Goal: Task Accomplishment & Management: Complete application form

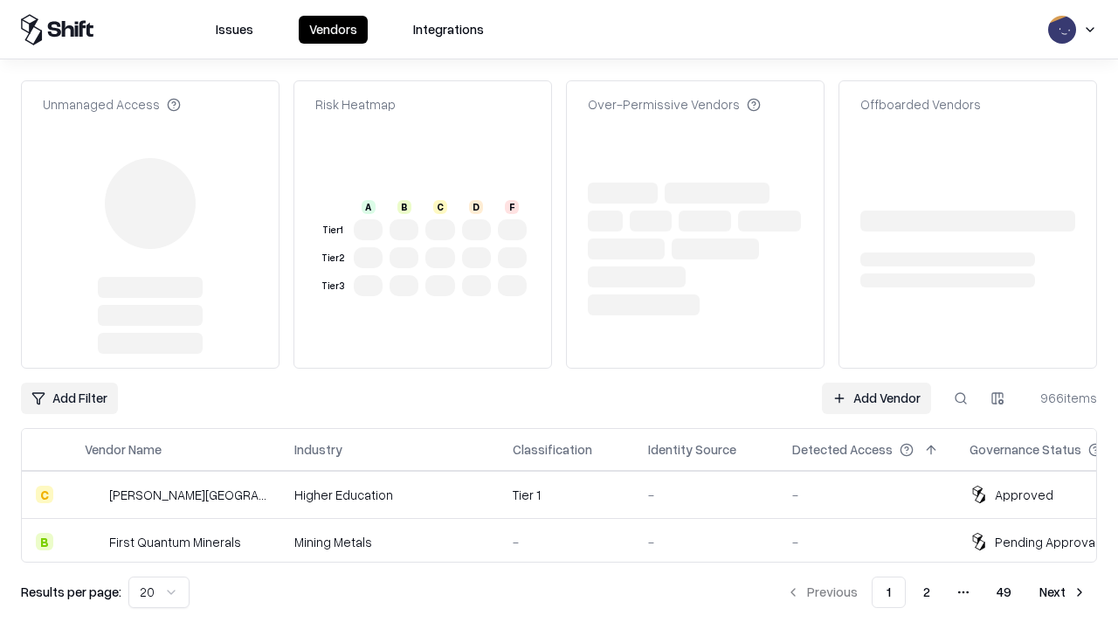
click at [876, 398] on link "Add Vendor" at bounding box center [876, 398] width 109 height 31
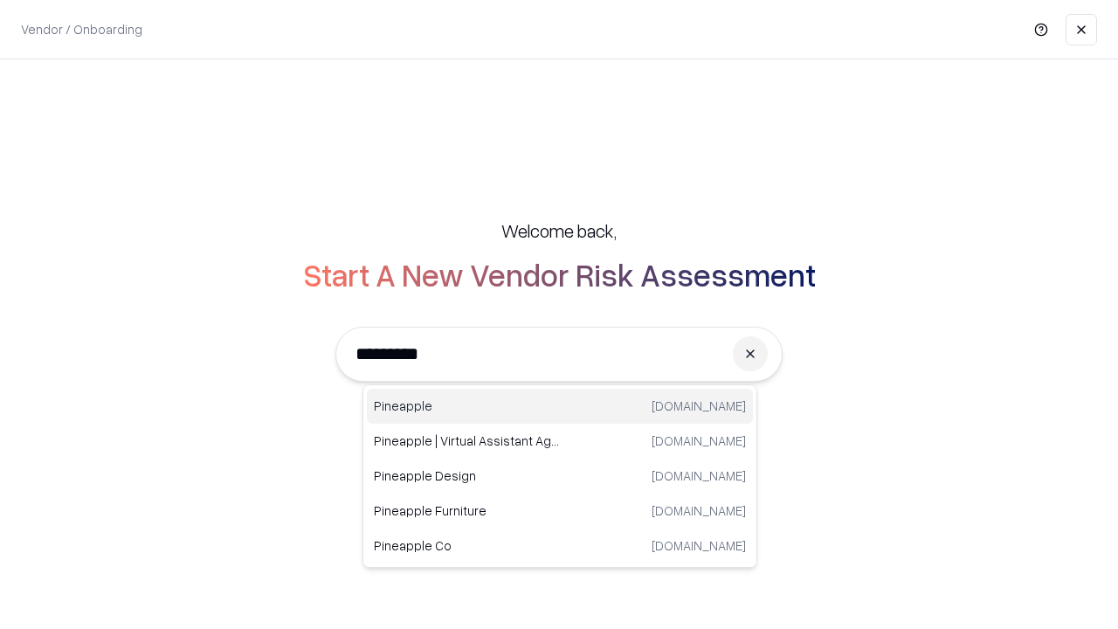
click at [560, 406] on div "Pineapple [DOMAIN_NAME]" at bounding box center [560, 406] width 386 height 35
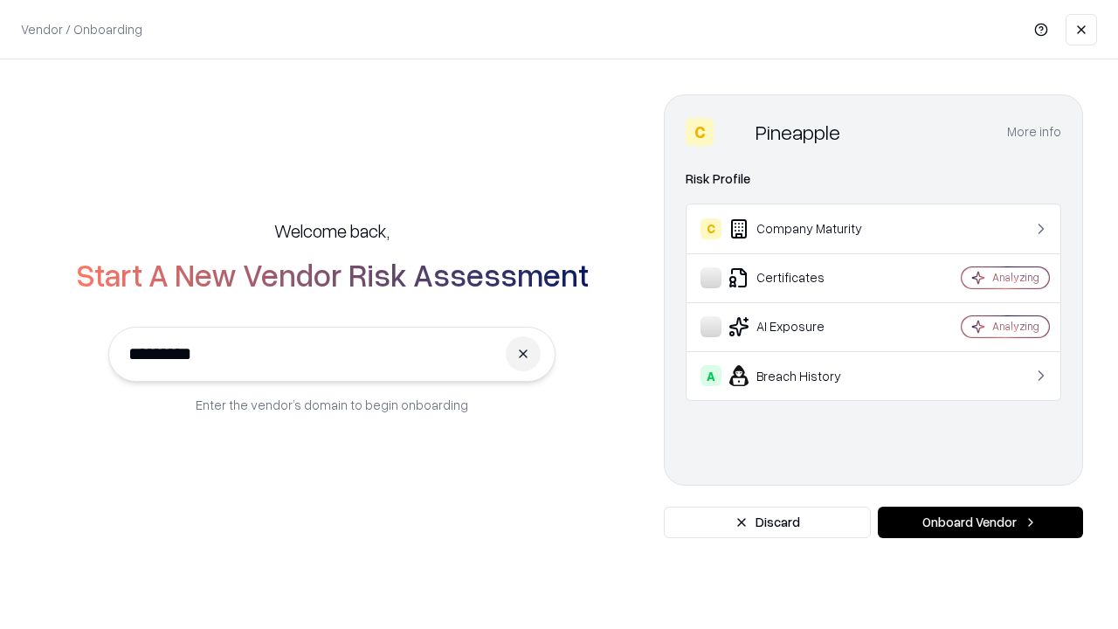
type input "*********"
click at [980, 522] on button "Onboard Vendor" at bounding box center [980, 522] width 205 height 31
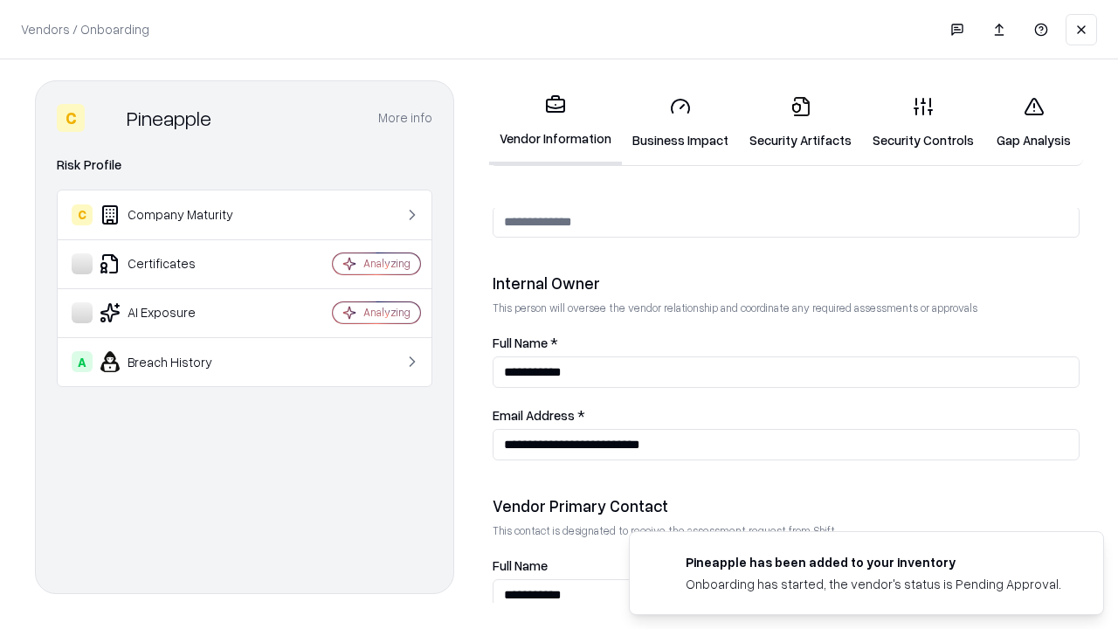
scroll to position [905, 0]
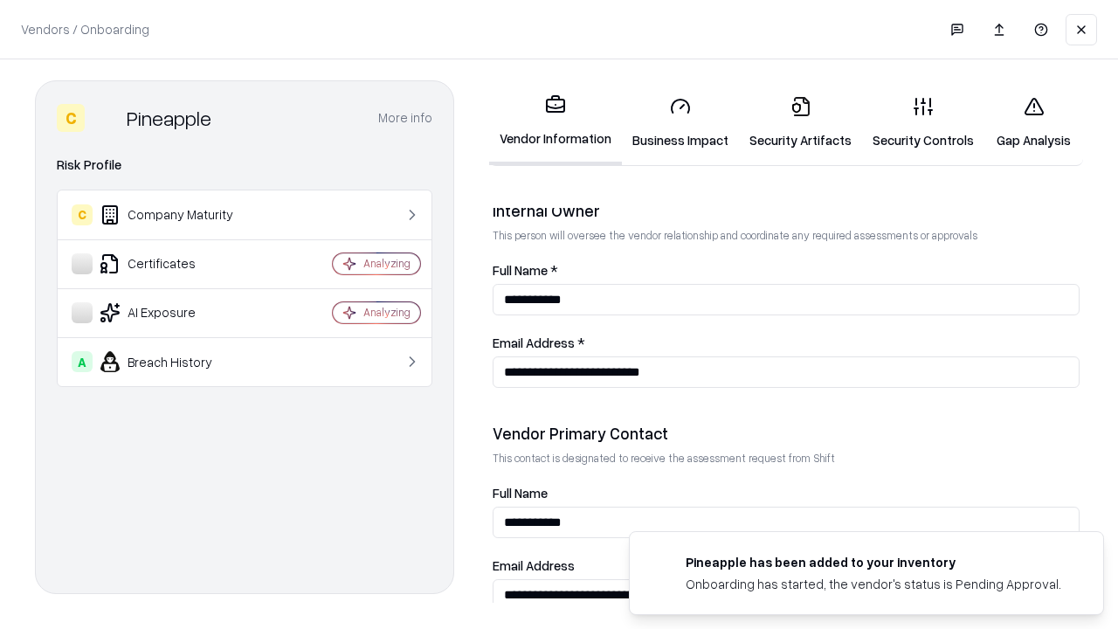
click at [680, 122] on link "Business Impact" at bounding box center [680, 122] width 117 height 81
click at [800, 122] on link "Security Artifacts" at bounding box center [800, 122] width 123 height 81
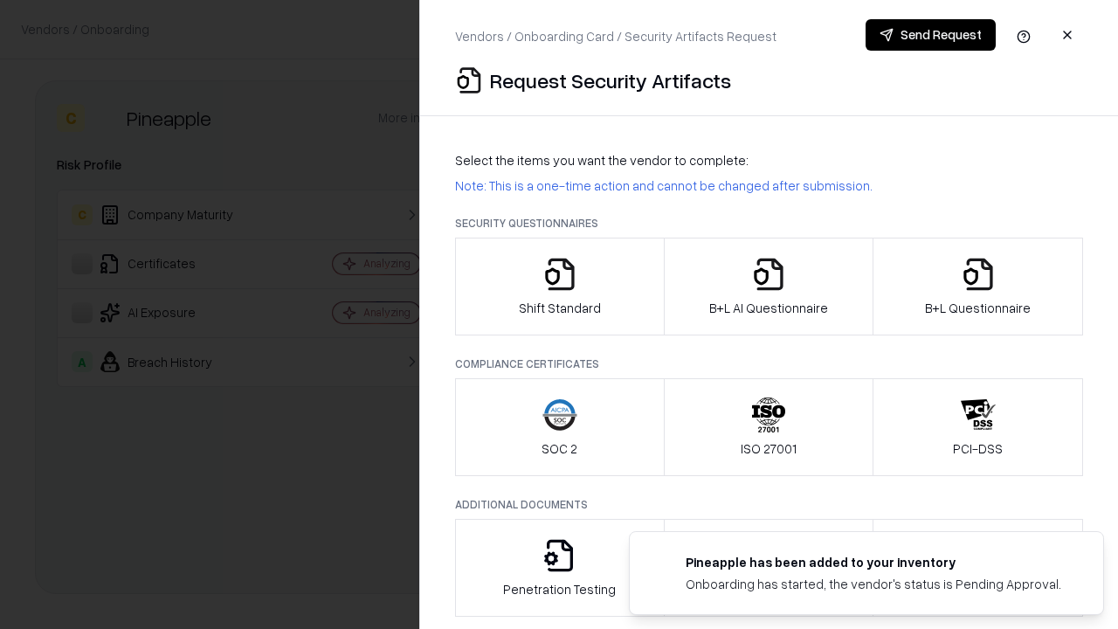
click at [559, 286] on icon "button" at bounding box center [559, 274] width 35 height 35
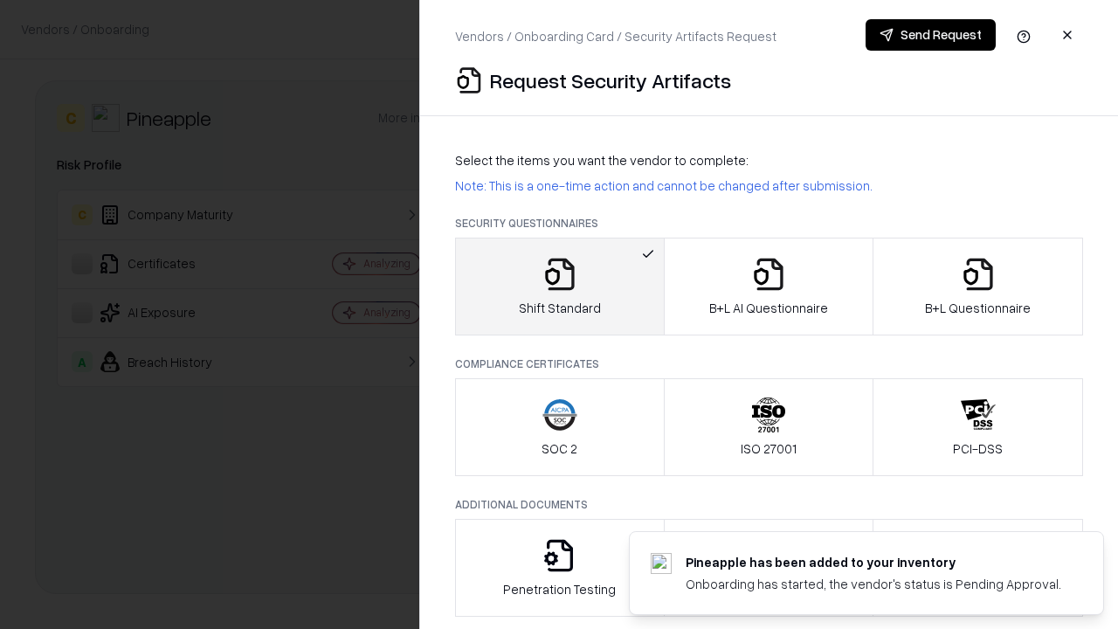
click at [930, 35] on button "Send Request" at bounding box center [931, 34] width 130 height 31
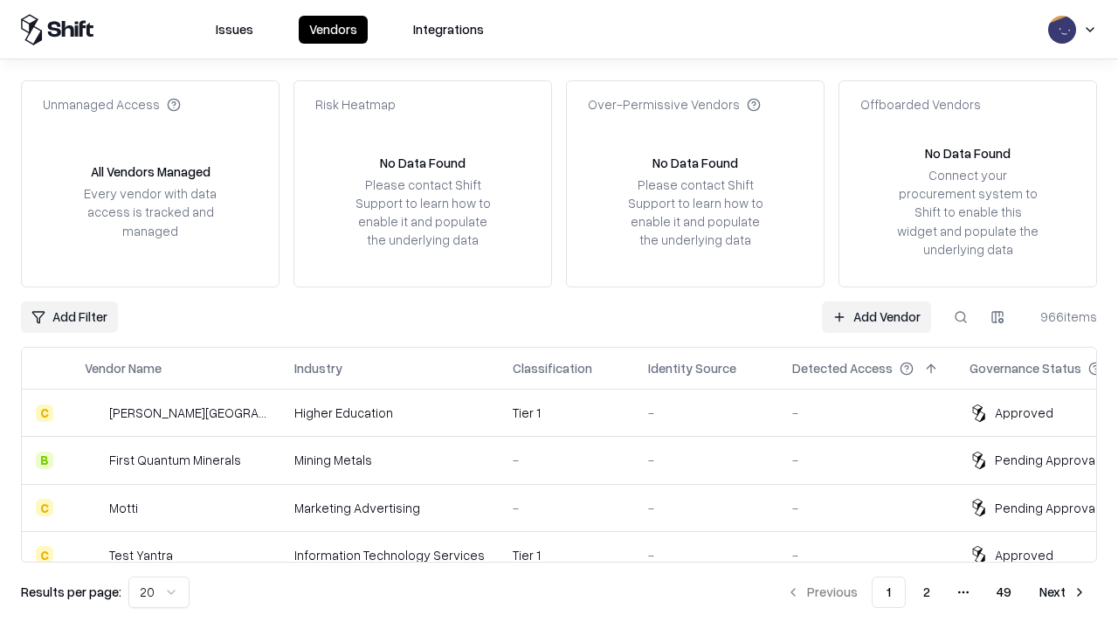
click at [961, 316] on button at bounding box center [960, 316] width 31 height 31
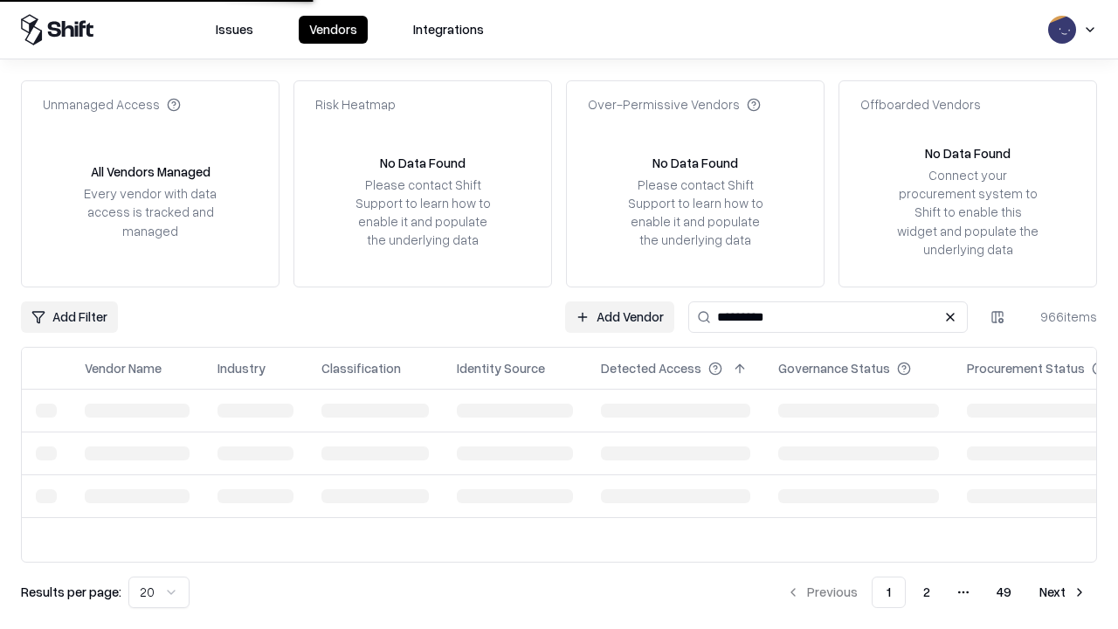
type input "*********"
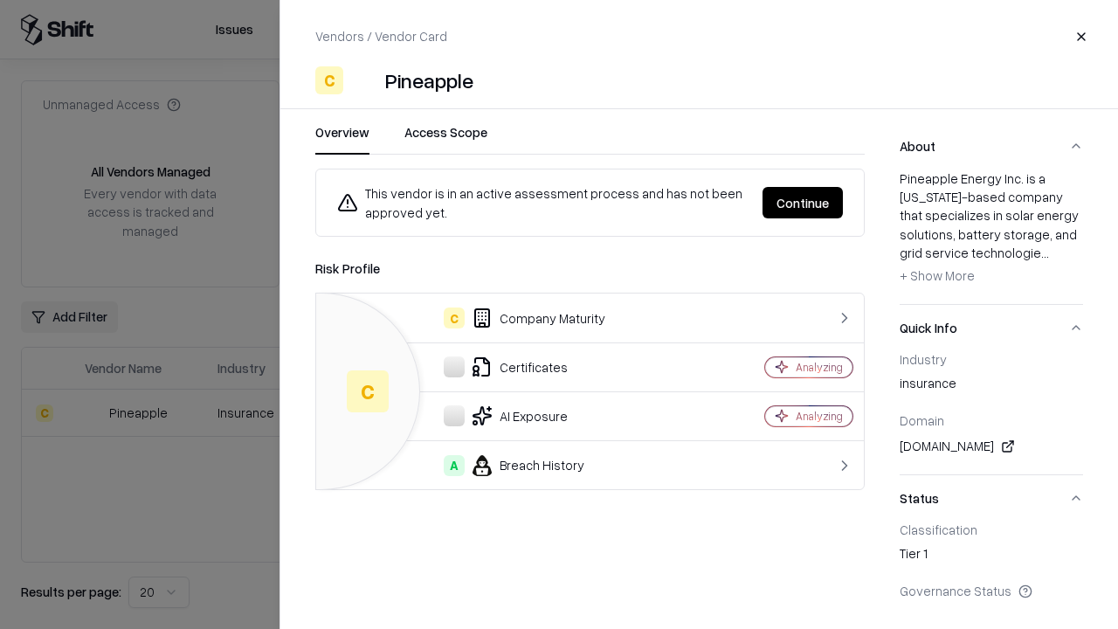
click at [803, 203] on button "Continue" at bounding box center [803, 202] width 80 height 31
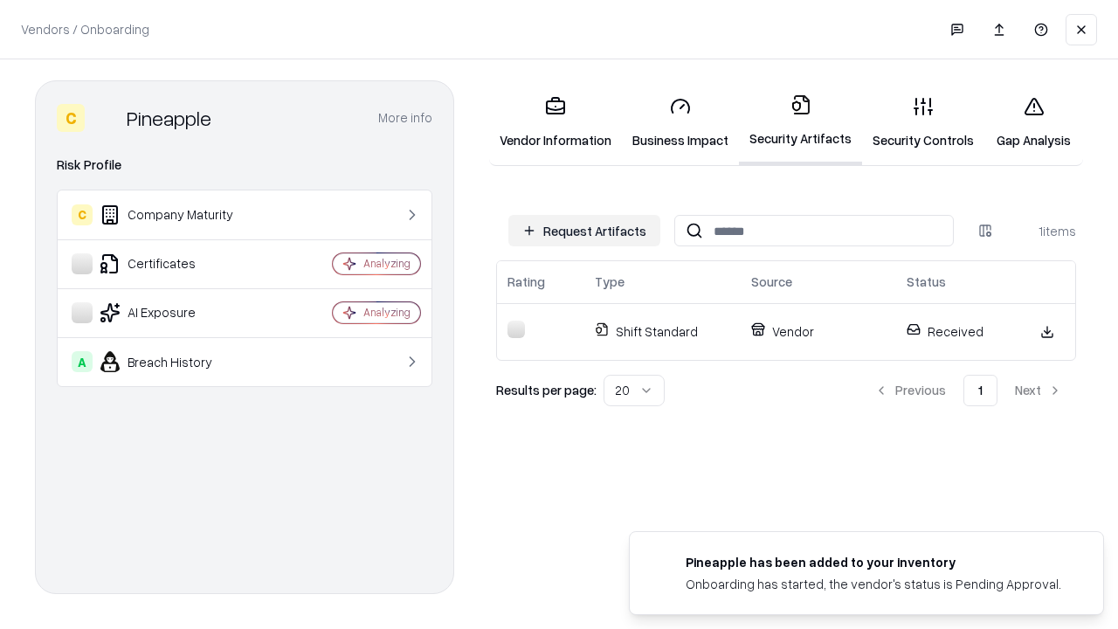
click at [1033, 122] on link "Gap Analysis" at bounding box center [1033, 122] width 99 height 81
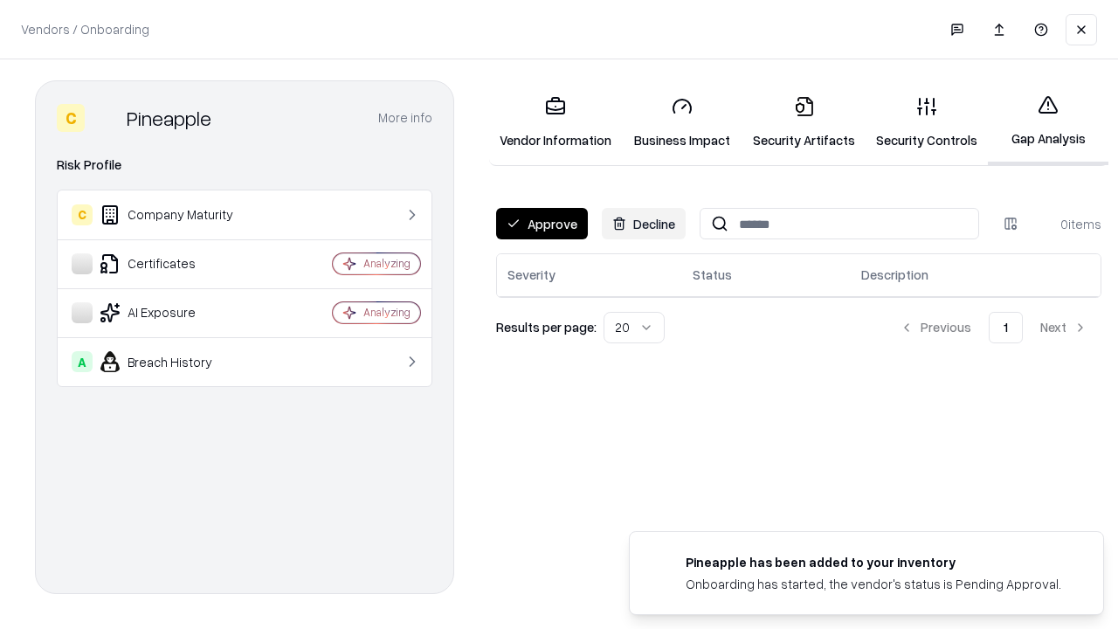
click at [542, 224] on button "Approve" at bounding box center [542, 223] width 92 height 31
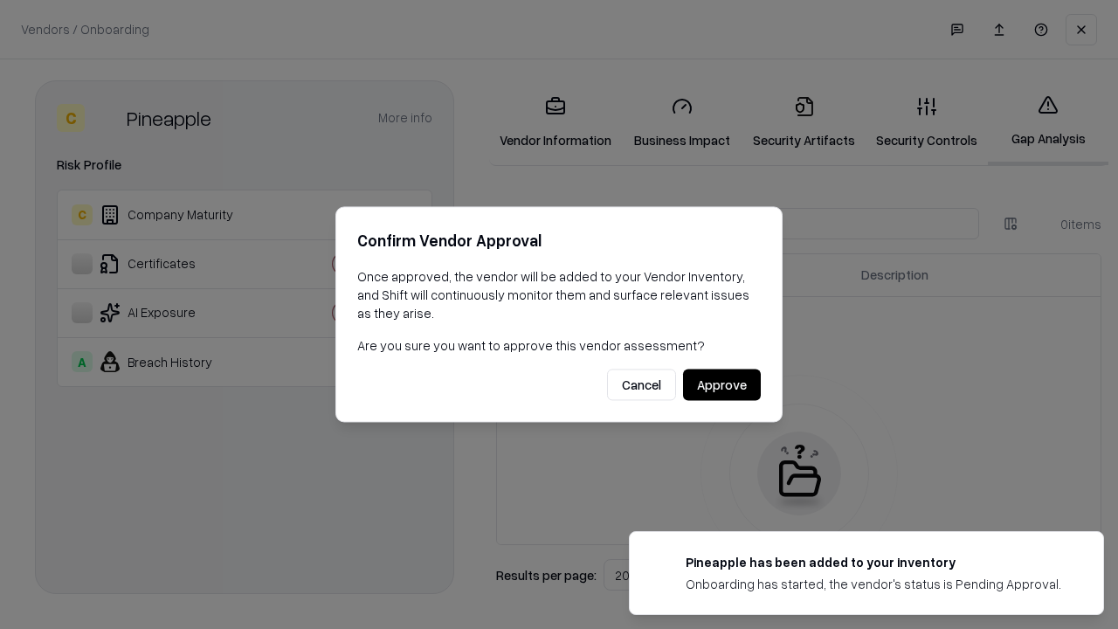
click at [721, 384] on button "Approve" at bounding box center [722, 384] width 78 height 31
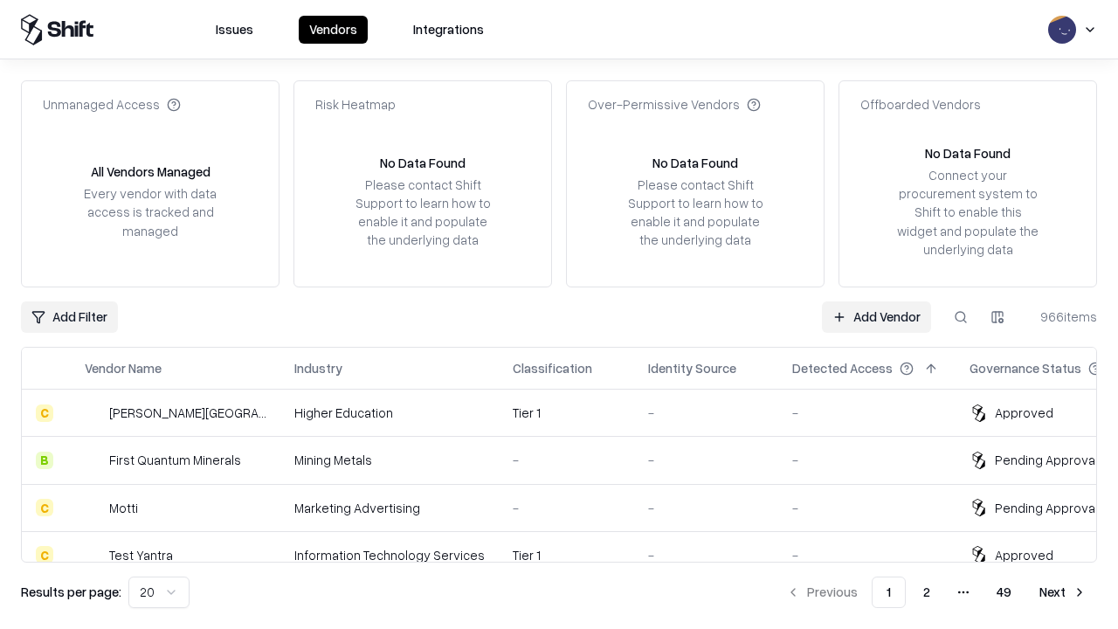
type input "*********"
click at [876, 316] on link "Add Vendor" at bounding box center [876, 316] width 109 height 31
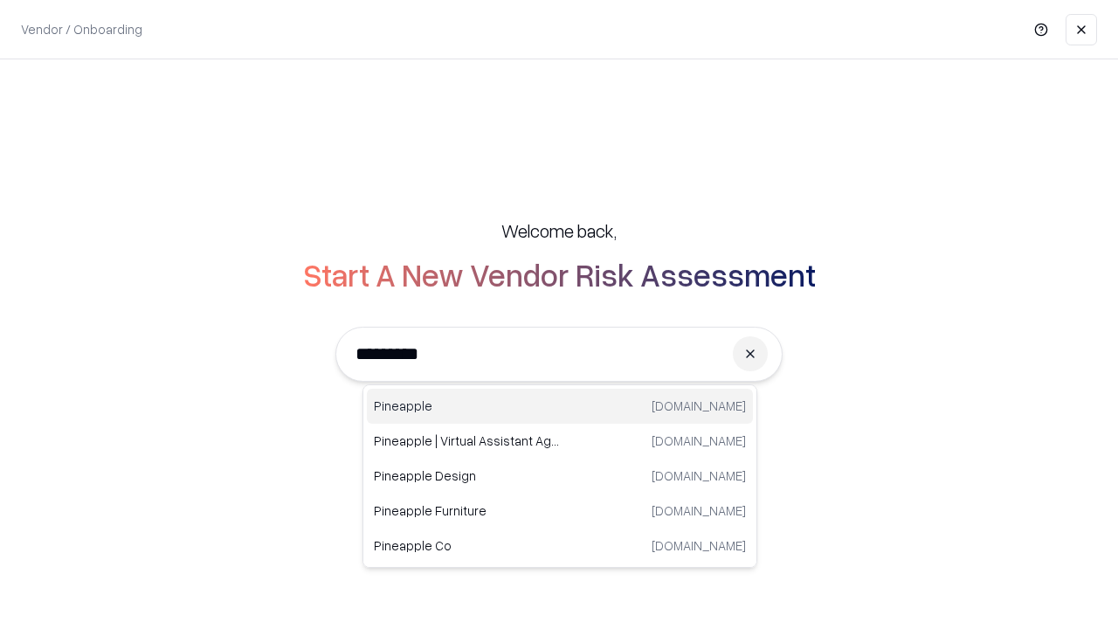
click at [560, 406] on div "Pineapple [DOMAIN_NAME]" at bounding box center [560, 406] width 386 height 35
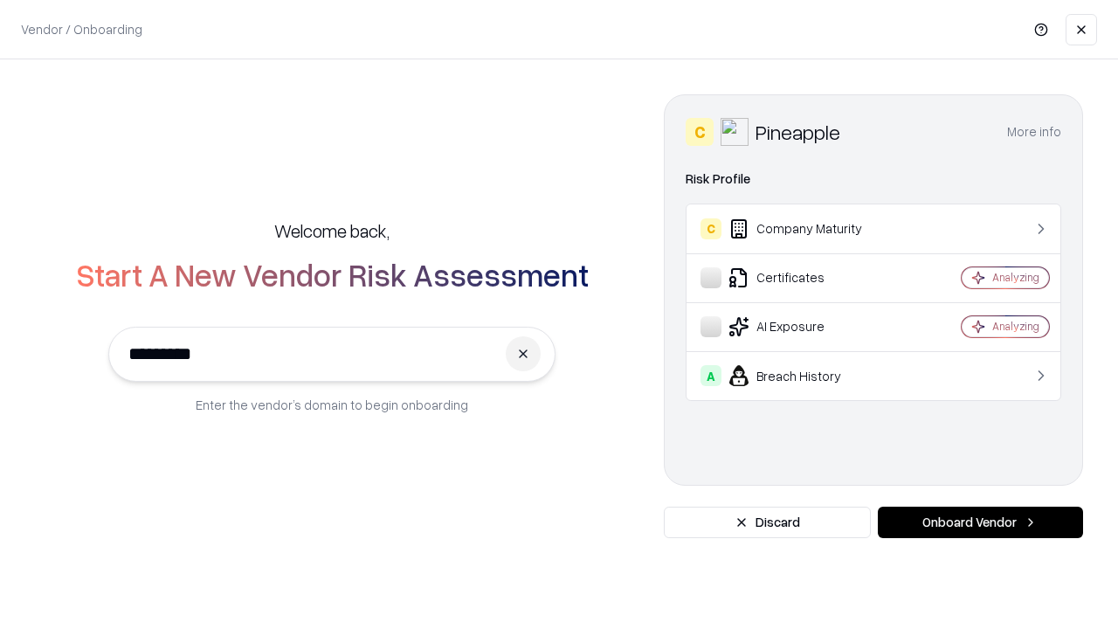
type input "*********"
click at [980, 522] on button "Onboard Vendor" at bounding box center [980, 522] width 205 height 31
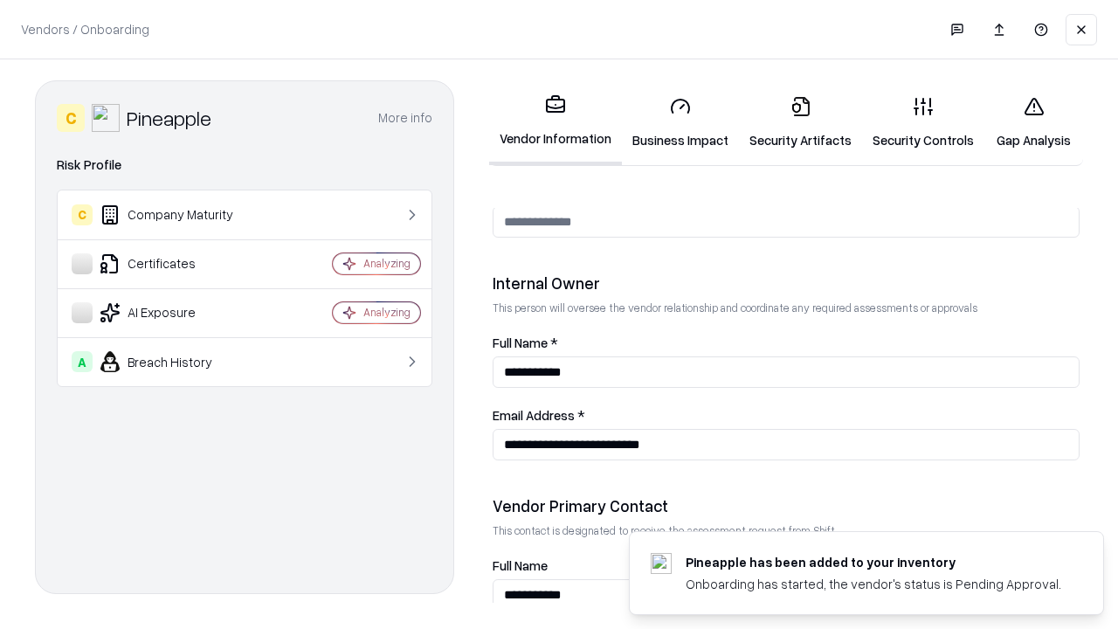
scroll to position [905, 0]
